Goal: Navigation & Orientation: Find specific page/section

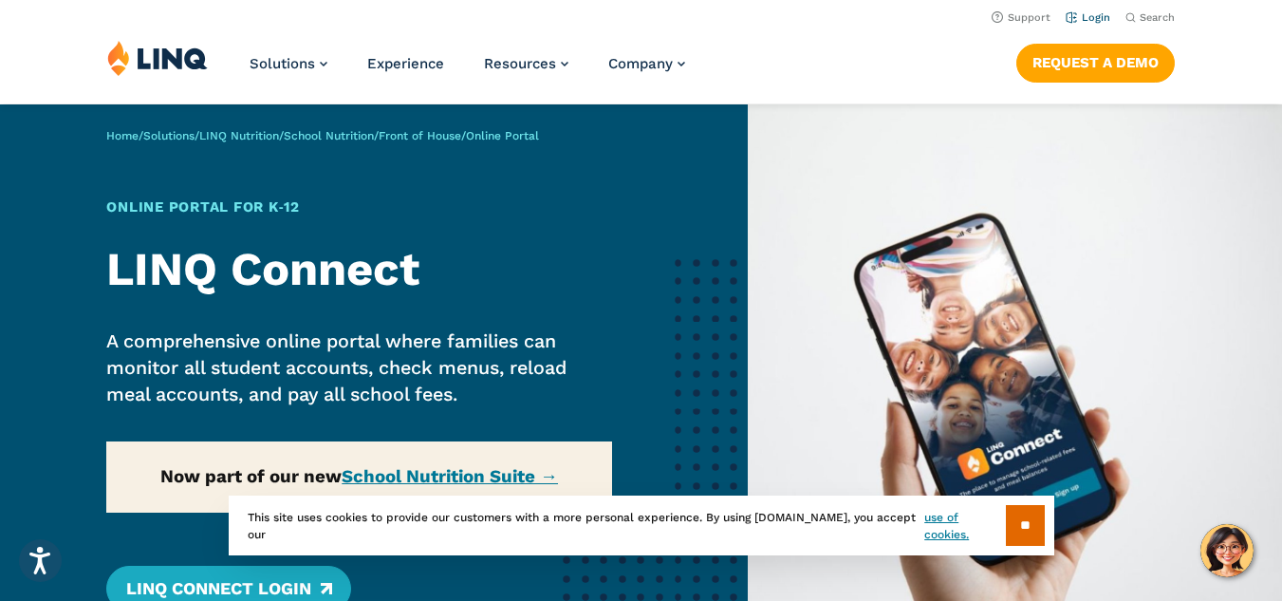
click at [1093, 14] on link "Login" at bounding box center [1088, 17] width 45 height 12
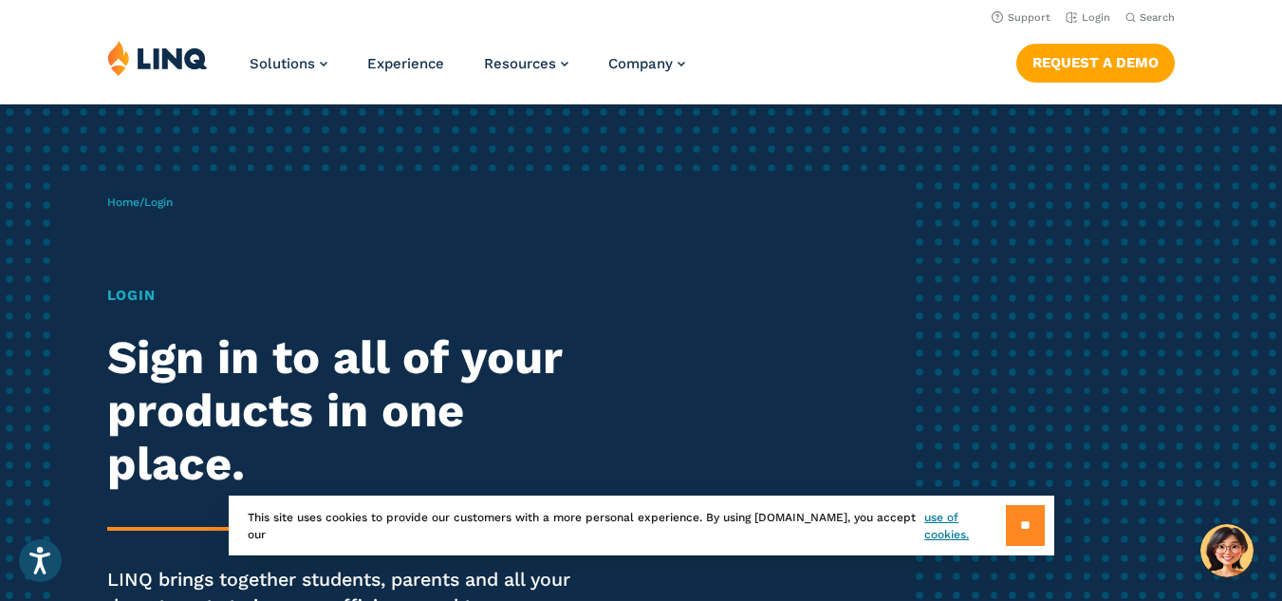
click at [1023, 522] on input "**" at bounding box center [1025, 525] width 39 height 41
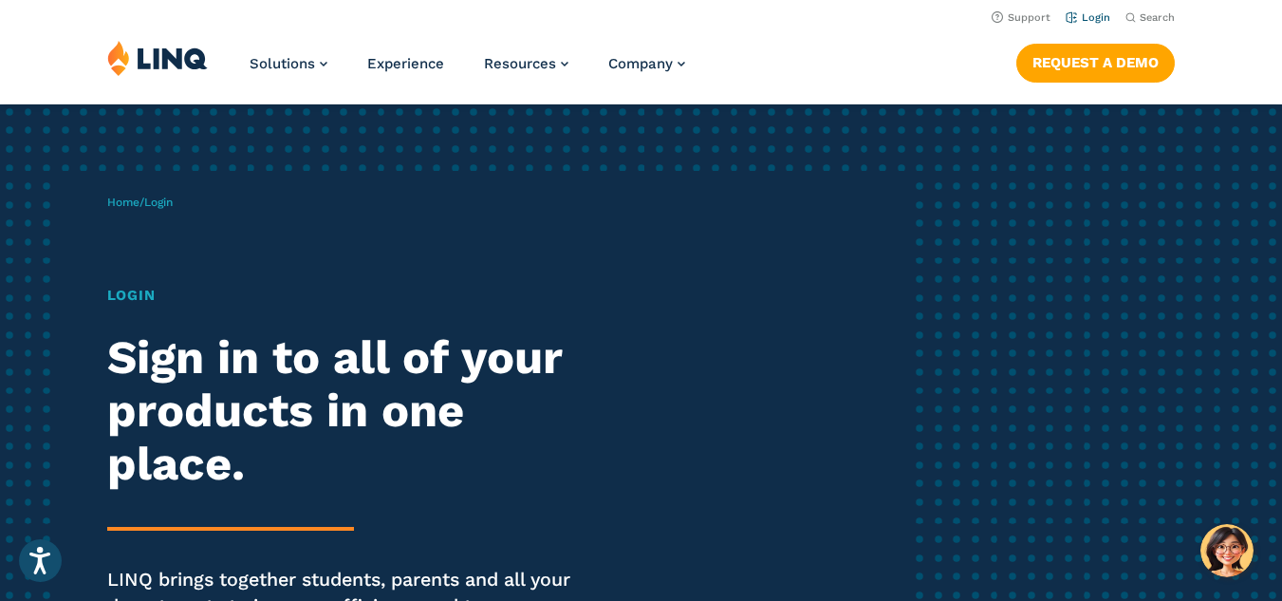
click at [1094, 10] on li "Login" at bounding box center [1088, 16] width 45 height 21
click at [1095, 17] on link "Login" at bounding box center [1088, 17] width 45 height 12
drag, startPoint x: 169, startPoint y: 201, endPoint x: 676, endPoint y: 242, distance: 508.6
click at [676, 242] on div "Home / Login Login Sign in to all of your products in one place. LINQ brings to…" at bounding box center [507, 433] width 801 height 525
click at [1090, 13] on link "Login" at bounding box center [1088, 17] width 45 height 12
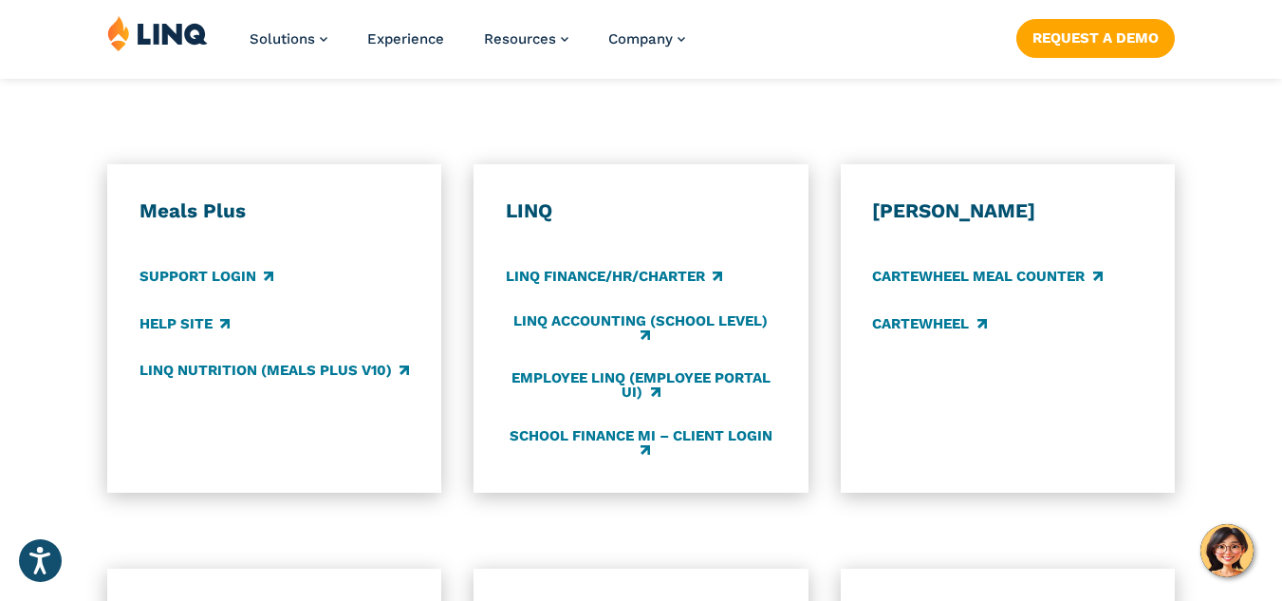
scroll to position [1018, 0]
click at [604, 321] on link "LINQ Accounting (school level)" at bounding box center [641, 327] width 271 height 31
click at [233, 274] on link "Support Login" at bounding box center [207, 276] width 134 height 21
click at [605, 330] on link "LINQ Accounting (school level)" at bounding box center [641, 327] width 271 height 31
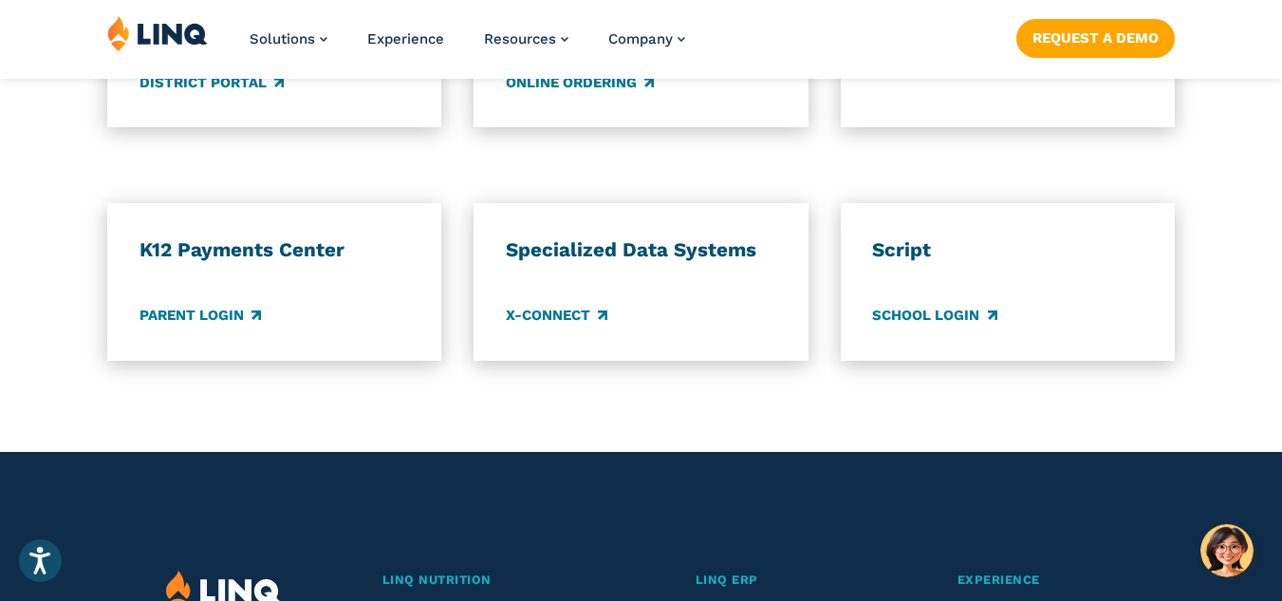
scroll to position [1663, 0]
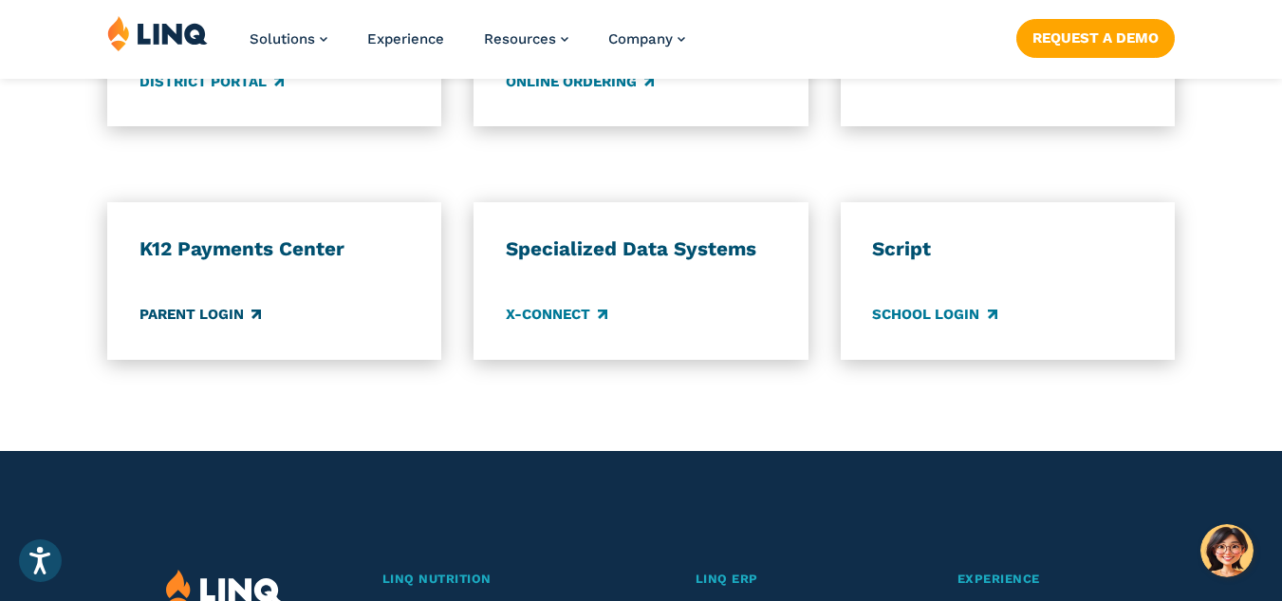
click at [219, 315] on link "Parent Login" at bounding box center [201, 315] width 122 height 21
